Goal: Navigation & Orientation: Find specific page/section

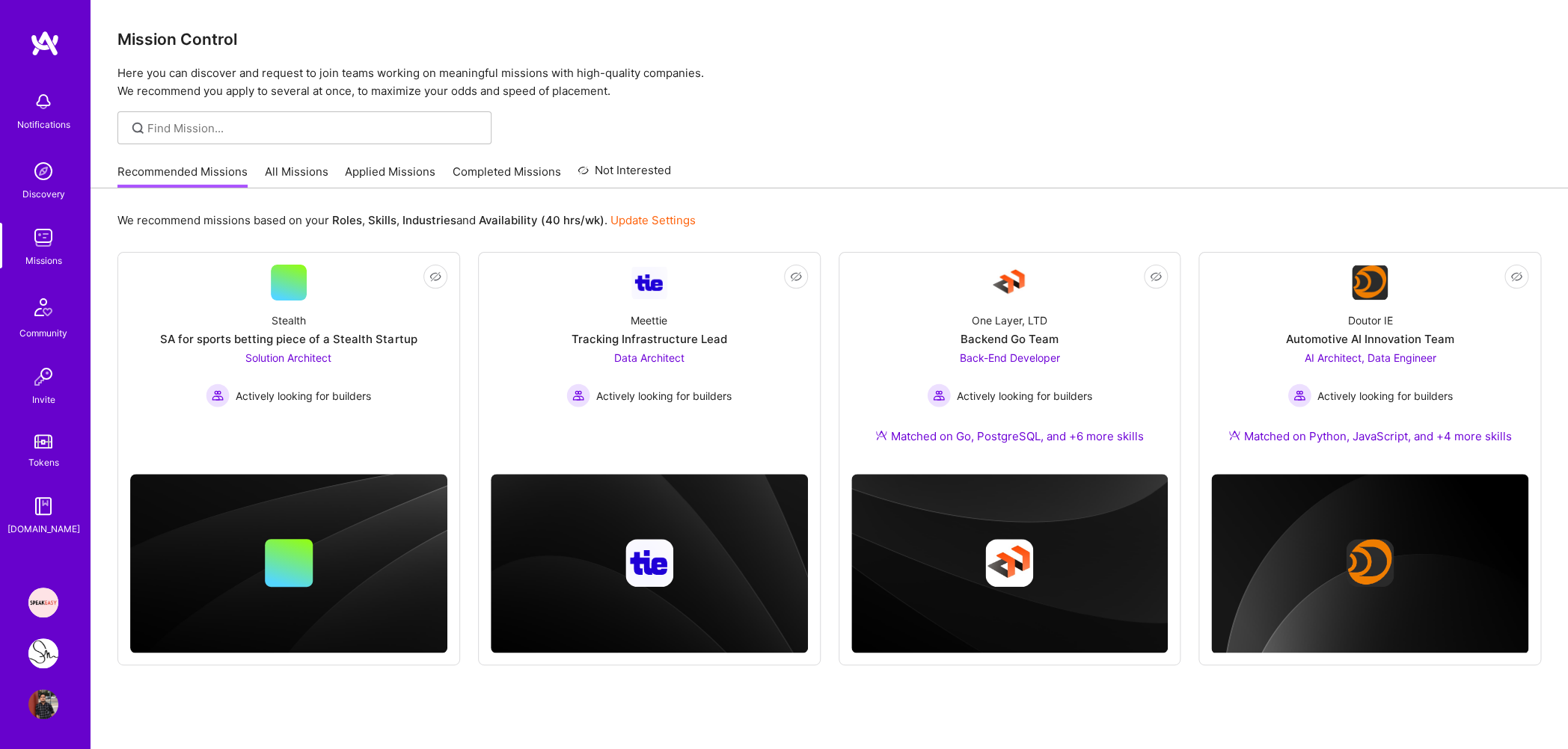
click at [311, 175] on link "All Missions" at bounding box center [296, 176] width 64 height 24
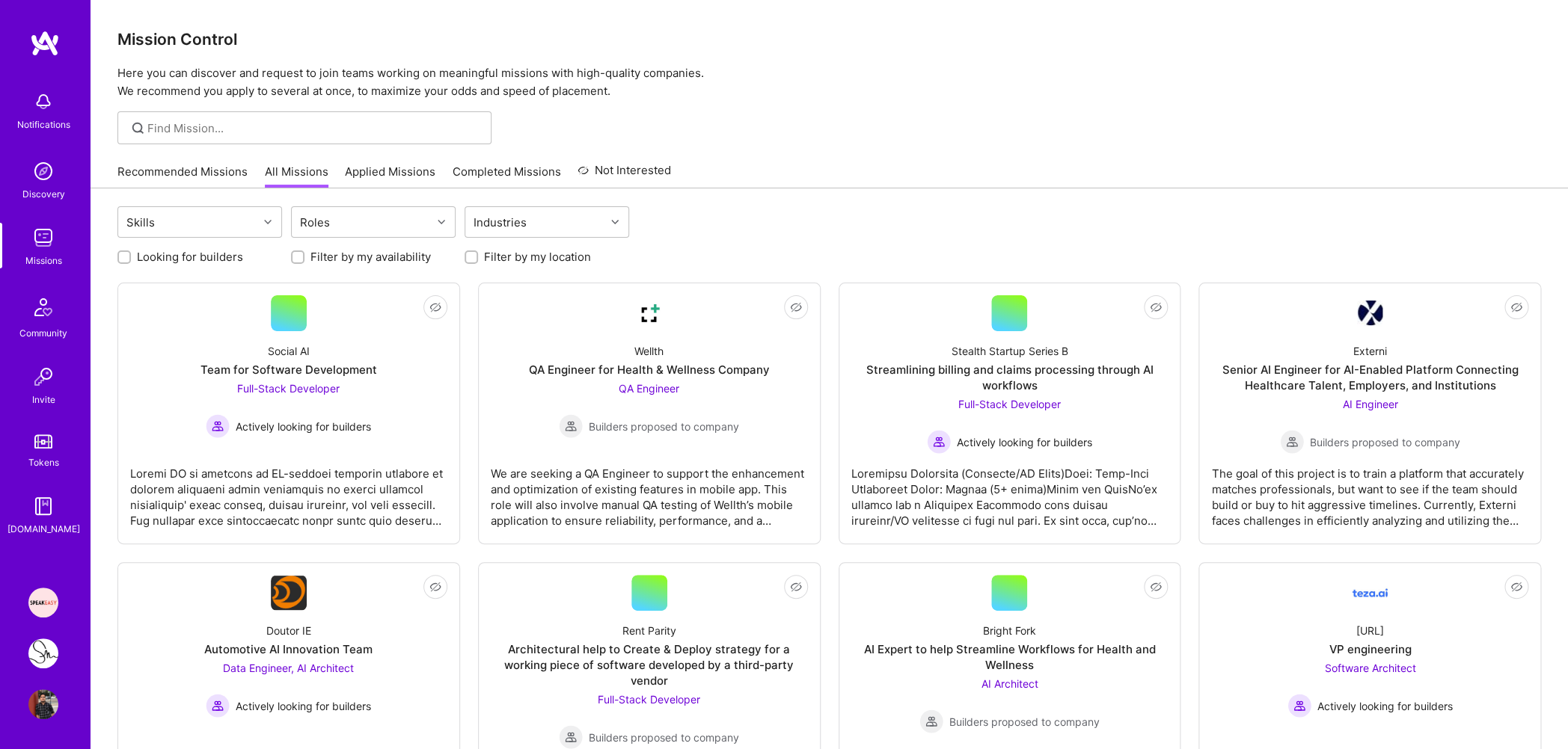
click at [367, 173] on link "Applied Missions" at bounding box center [390, 176] width 91 height 24
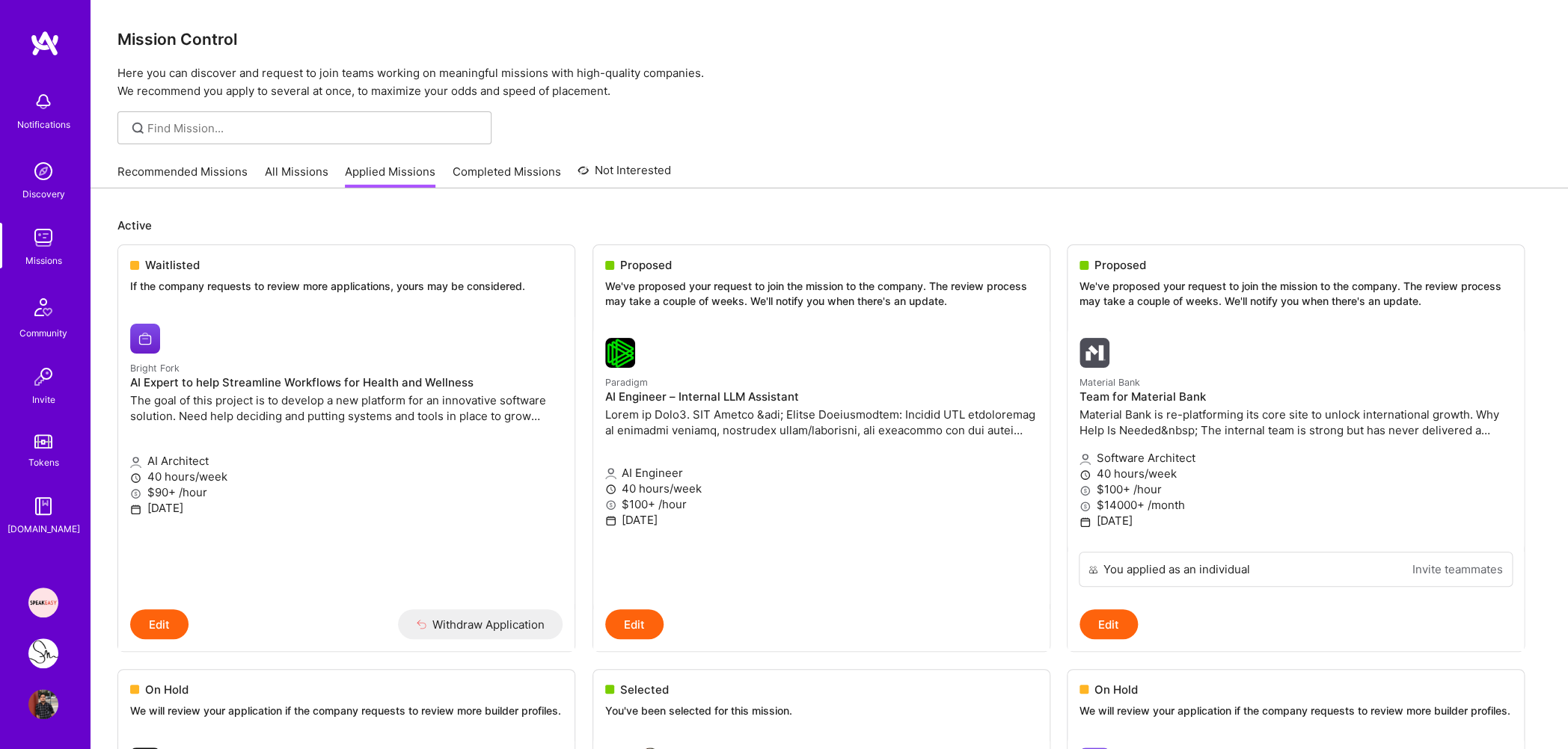
click at [195, 183] on link "Recommended Missions" at bounding box center [182, 176] width 130 height 24
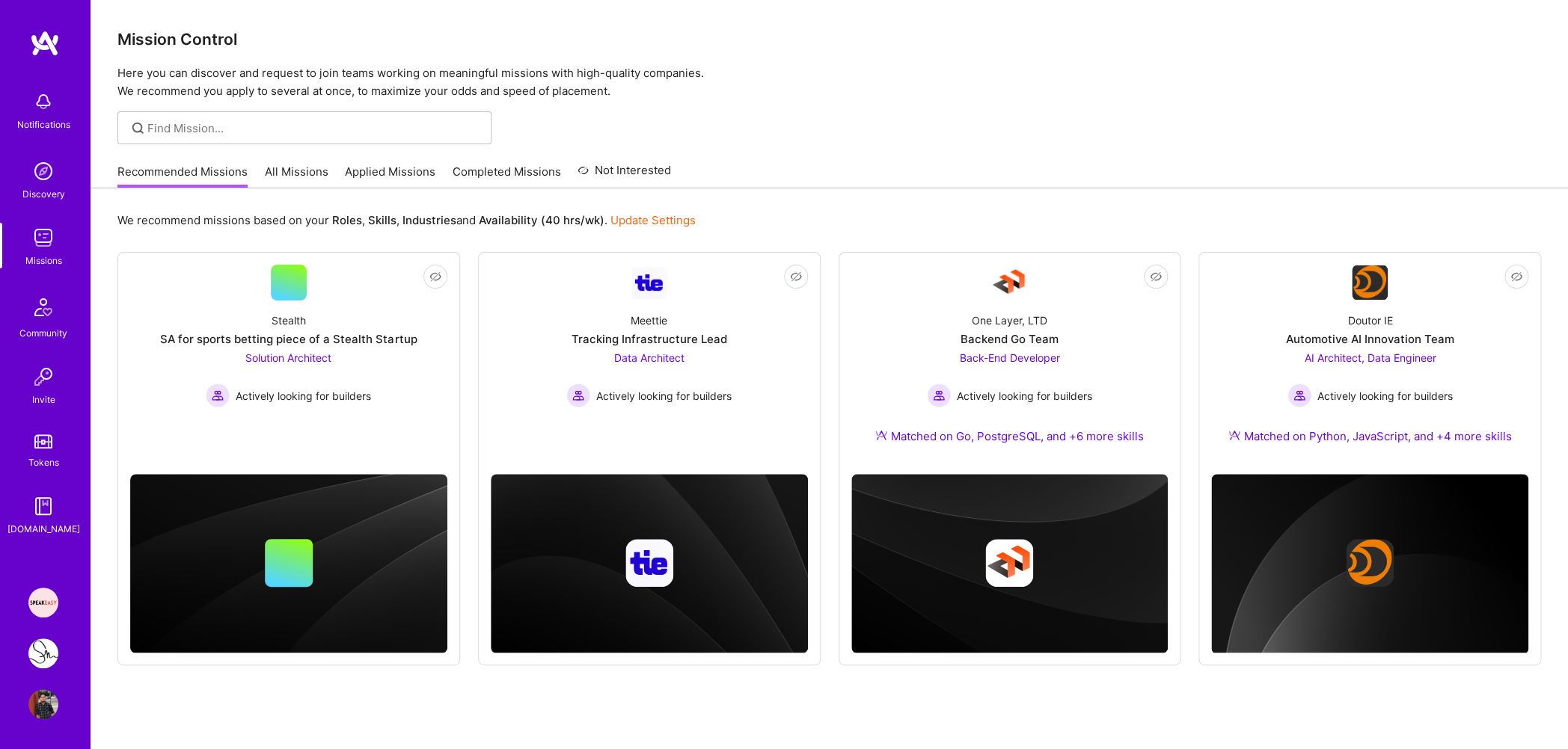
click at [396, 184] on link "Applied Missions" at bounding box center [390, 176] width 91 height 24
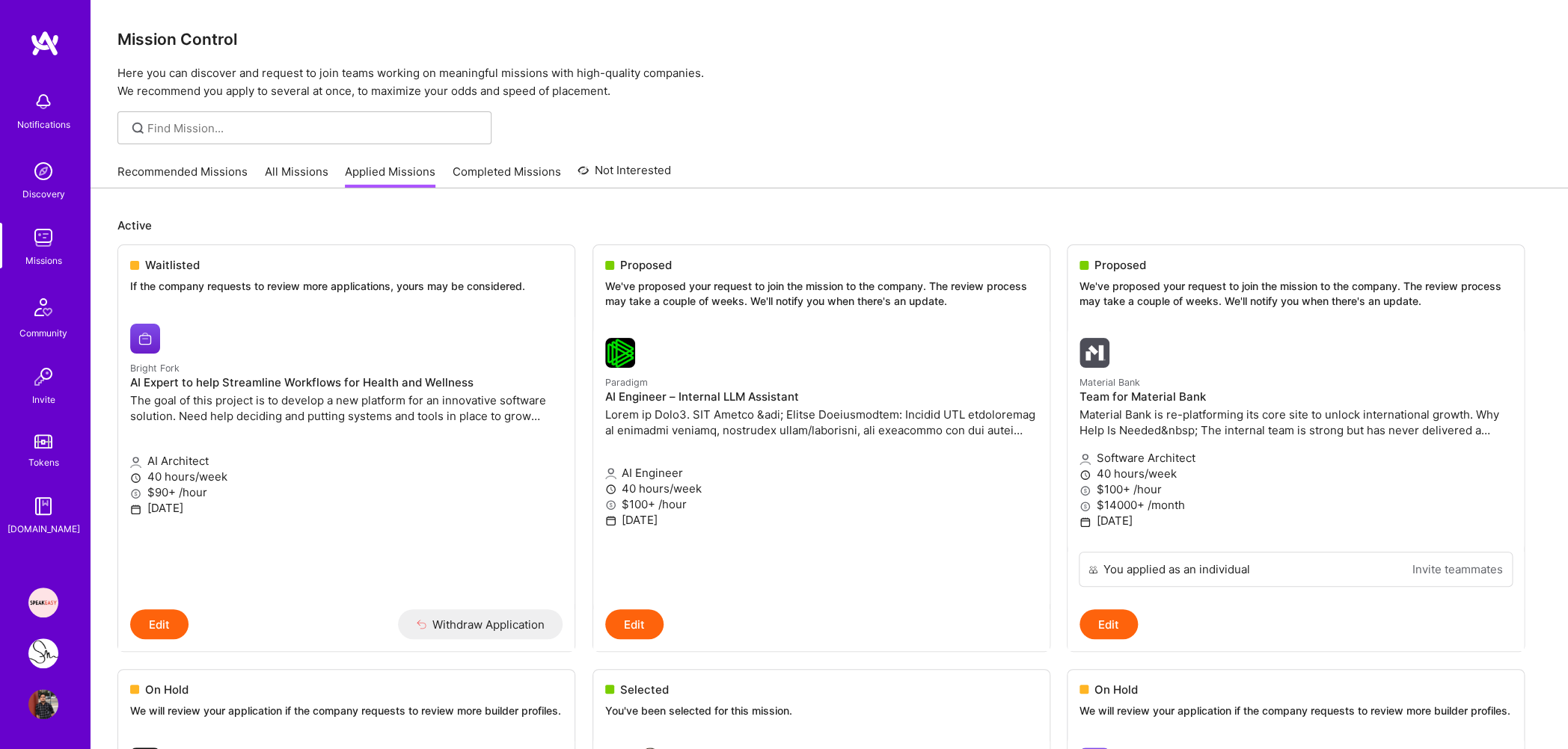
click at [170, 163] on div "Recommended Missions All Missions Applied Missions Completed Missions Not Inter…" at bounding box center [394, 171] width 554 height 32
click at [173, 171] on link "Recommended Missions" at bounding box center [182, 176] width 130 height 24
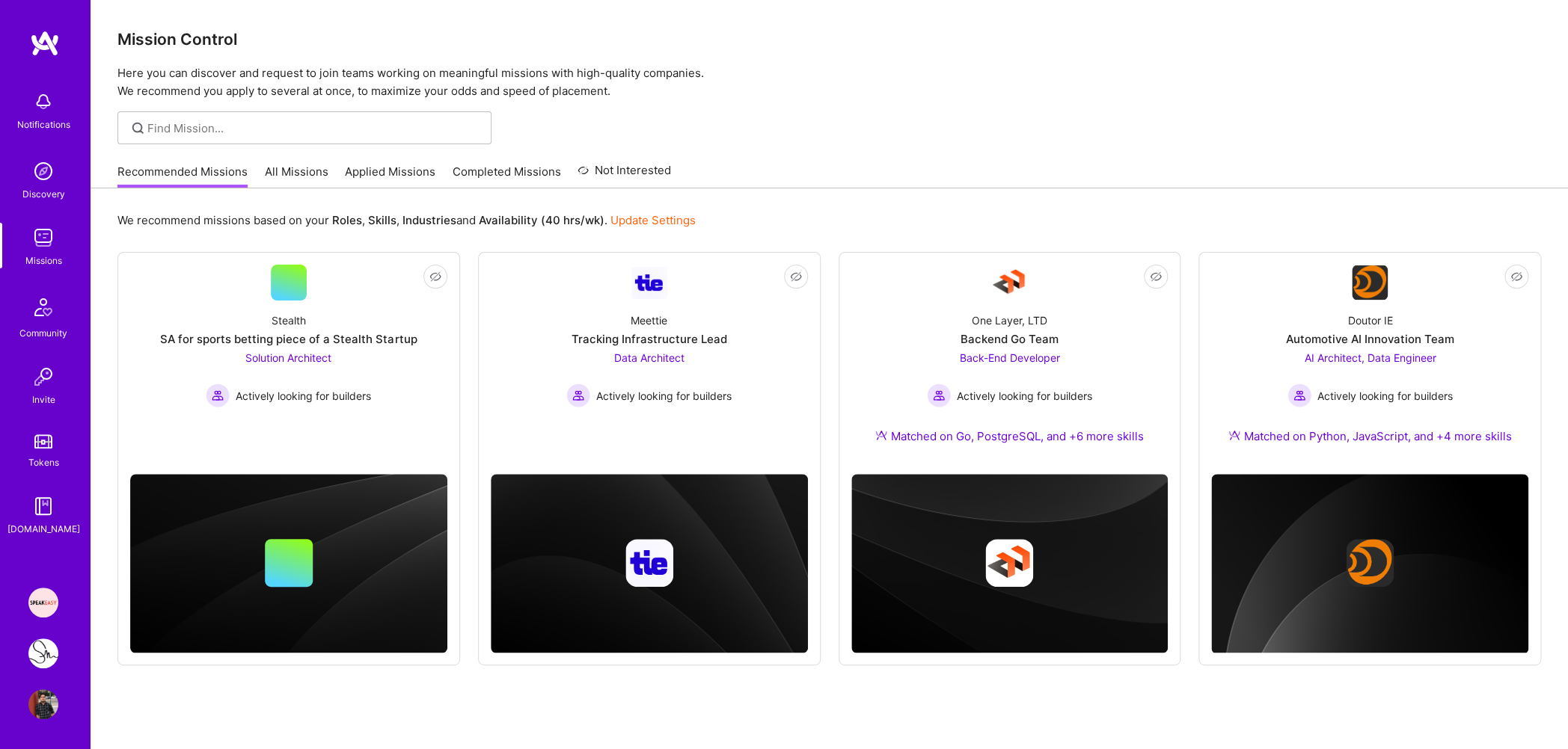
click at [390, 170] on link "Applied Missions" at bounding box center [390, 176] width 91 height 24
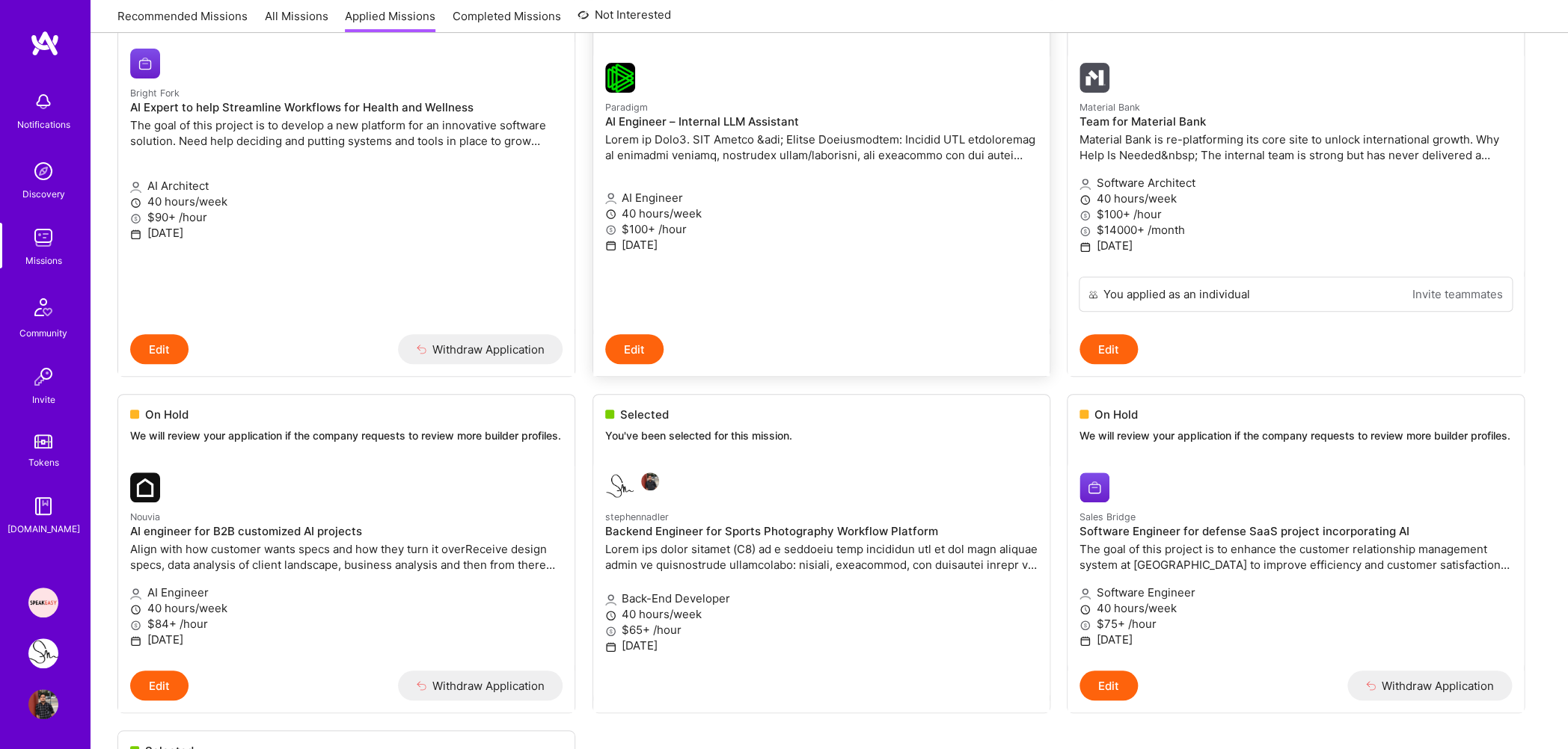
scroll to position [304, 0]
